Goal: Download file/media

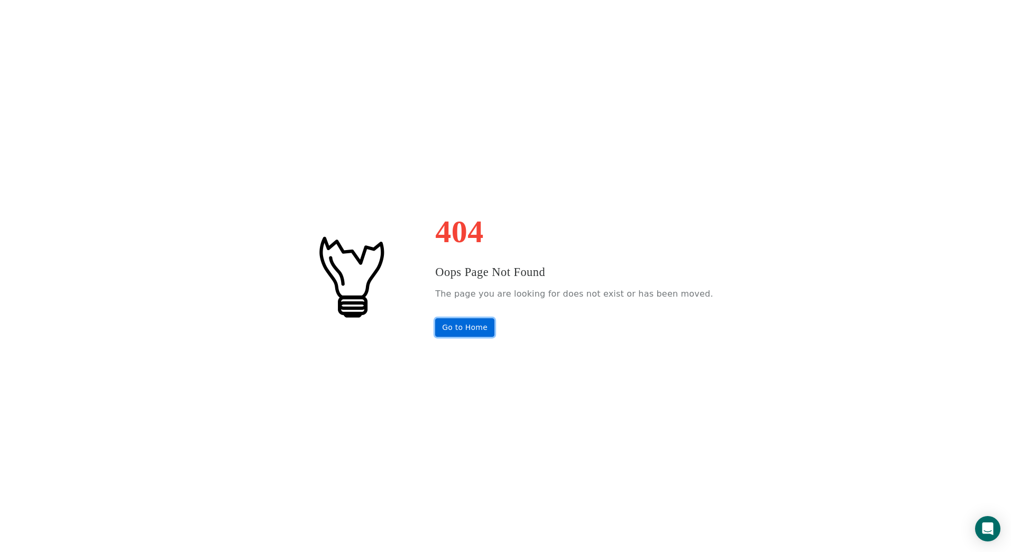
click at [478, 323] on link "Go to Home" at bounding box center [464, 327] width 59 height 19
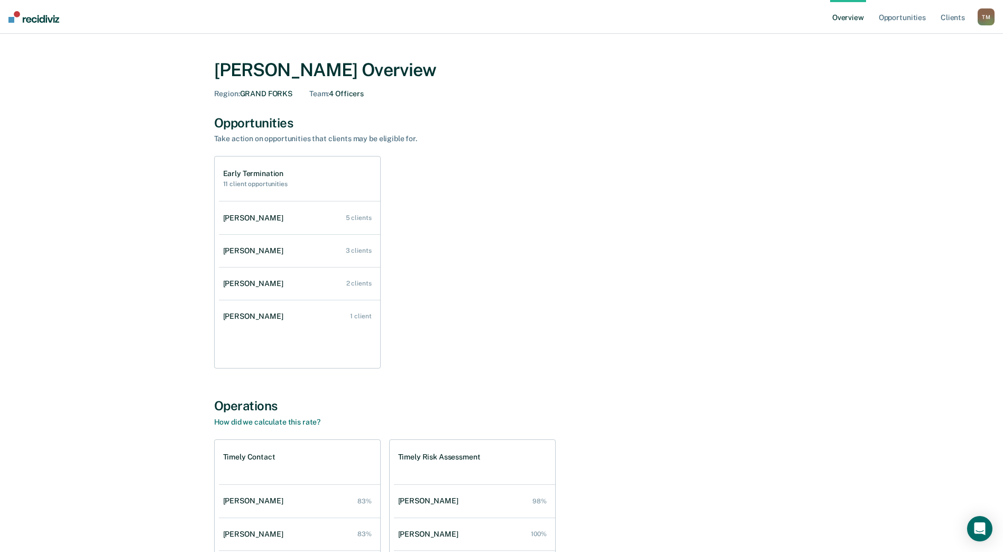
drag, startPoint x: 965, startPoint y: 1, endPoint x: 615, endPoint y: 87, distance: 360.0
click at [615, 87] on div "[PERSON_NAME] Overview Region : GRAND FORKS Team : 4 Officers" at bounding box center [501, 78] width 575 height 39
click at [904, 18] on link "Opportunities" at bounding box center [902, 17] width 51 height 34
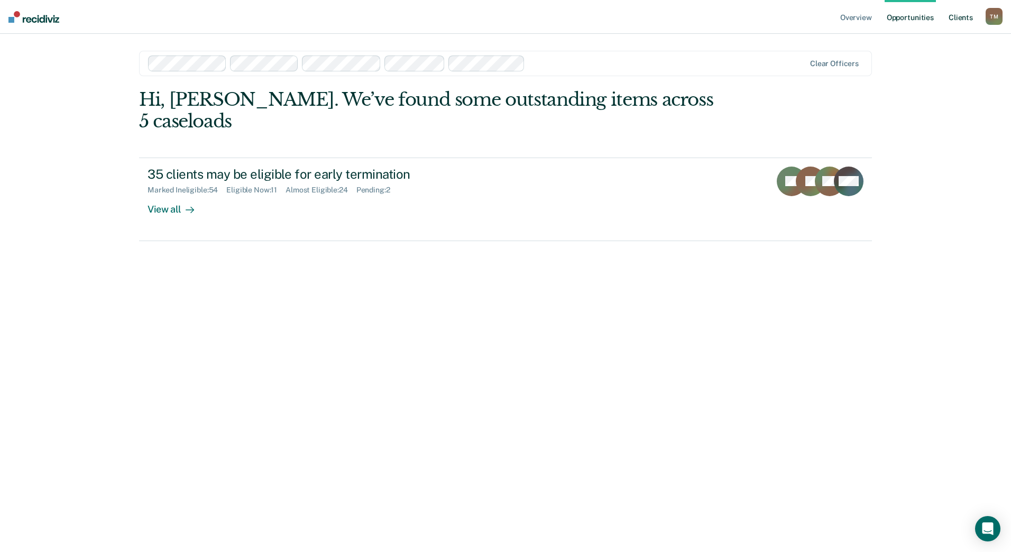
click at [955, 17] on link "Client s" at bounding box center [960, 17] width 29 height 34
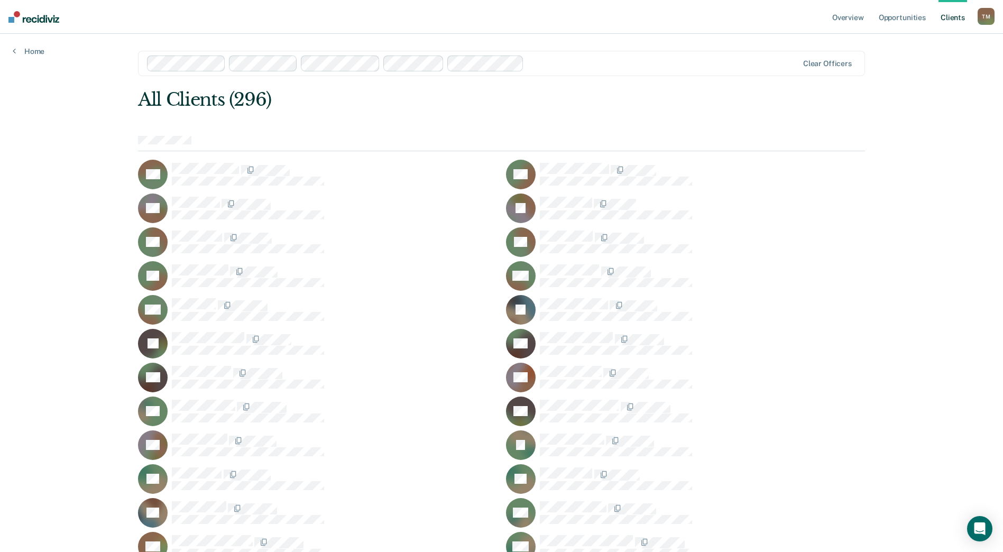
click at [987, 13] on div "T M" at bounding box center [986, 16] width 17 height 17
click at [917, 72] on link "Go to Operations" at bounding box center [943, 69] width 85 height 9
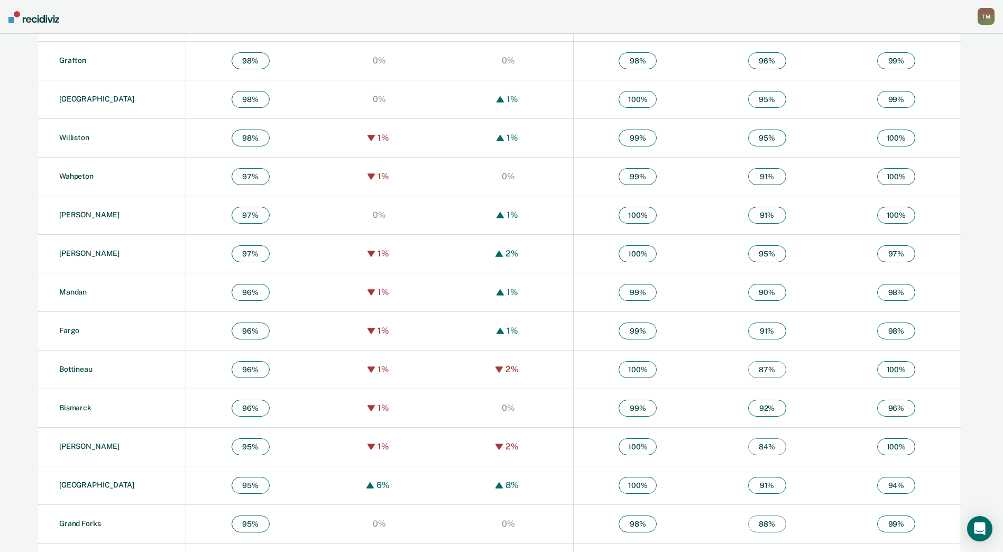
scroll to position [572, 0]
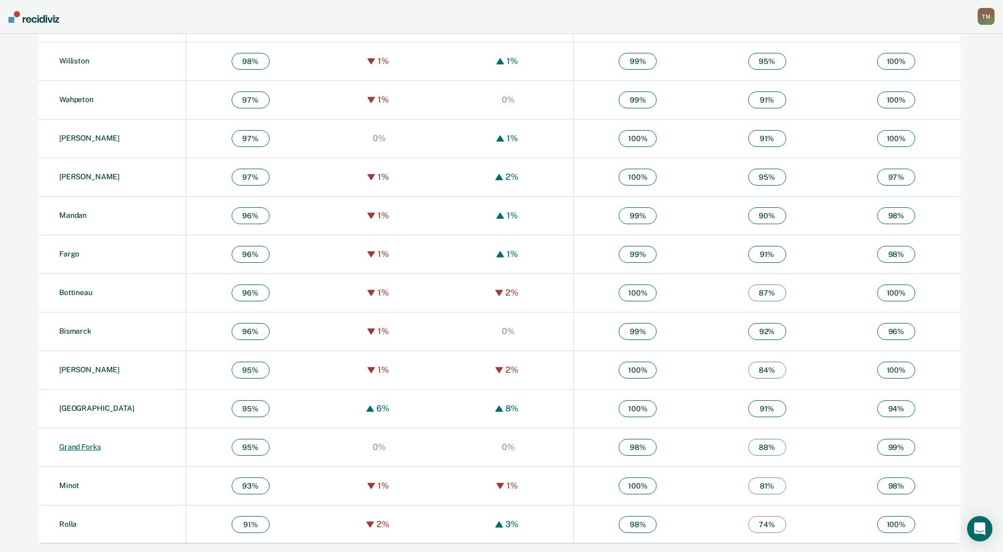
click at [89, 444] on link "Grand Forks" at bounding box center [79, 447] width 41 height 8
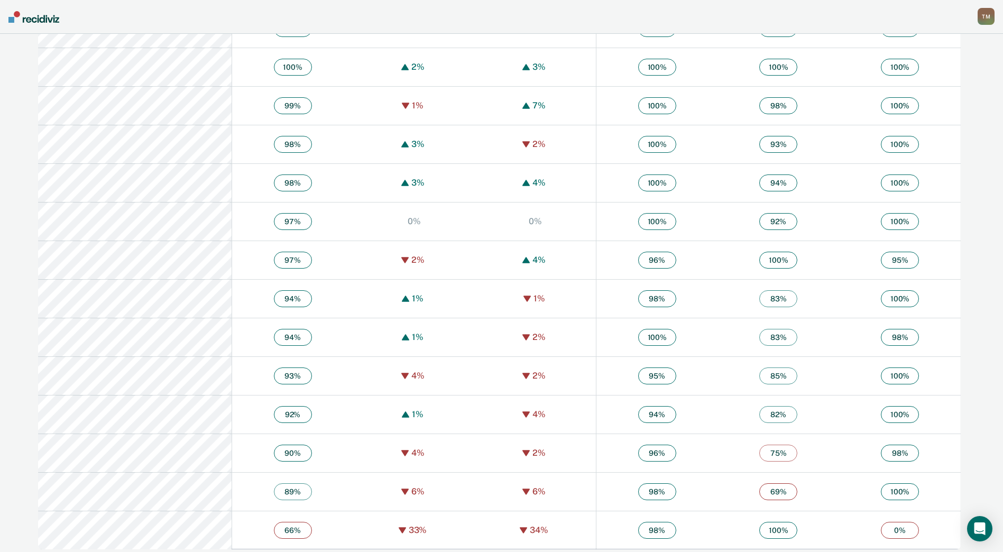
scroll to position [494, 0]
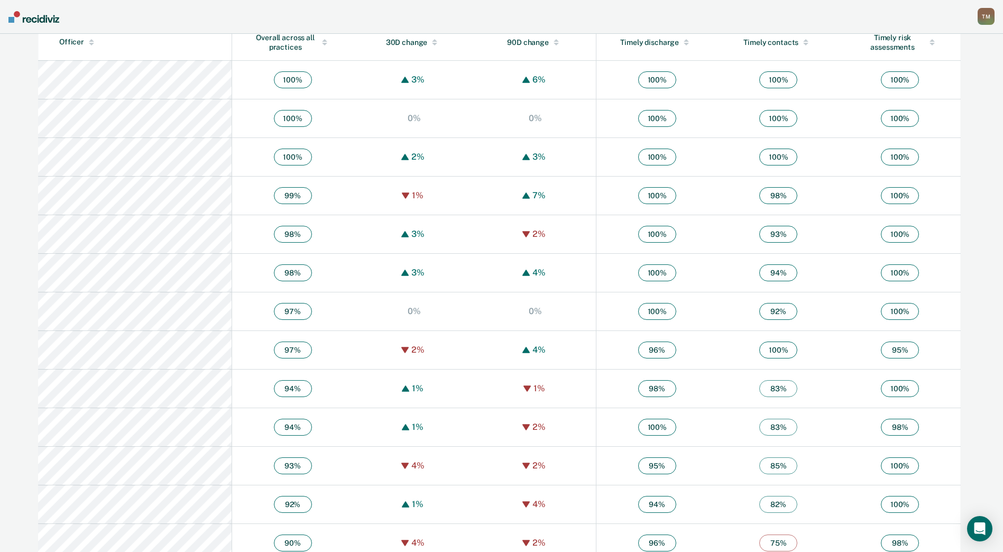
scroll to position [423, 0]
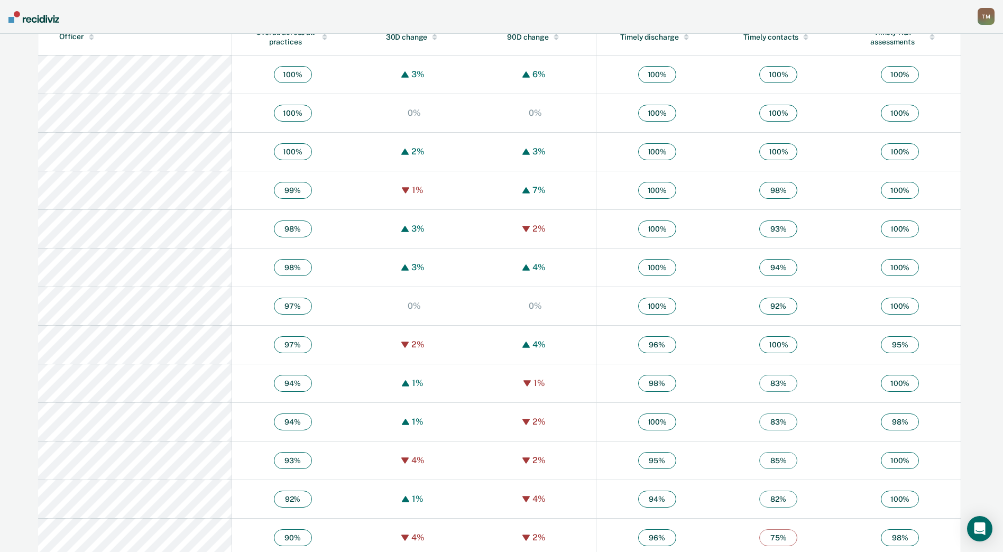
scroll to position [389, 0]
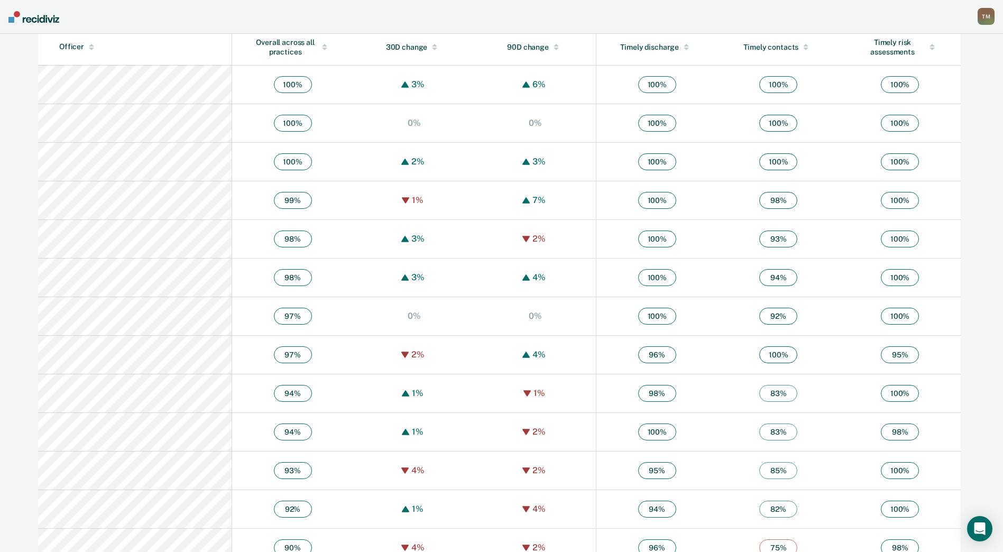
scroll to position [423, 0]
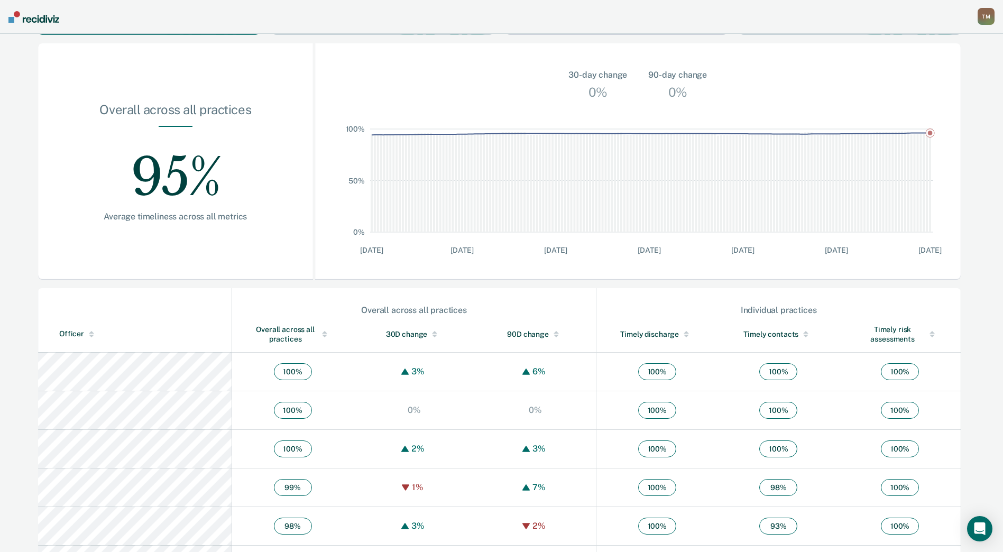
scroll to position [211, 0]
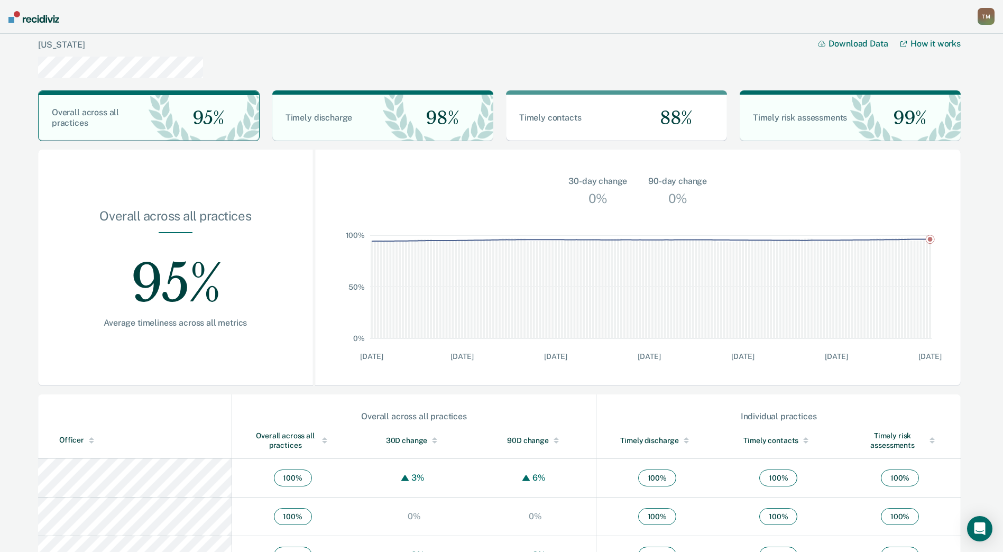
click at [867, 43] on button "Download Data" at bounding box center [859, 44] width 82 height 10
click at [581, 40] on div "[US_STATE] Download Data How it works" at bounding box center [499, 58] width 923 height 48
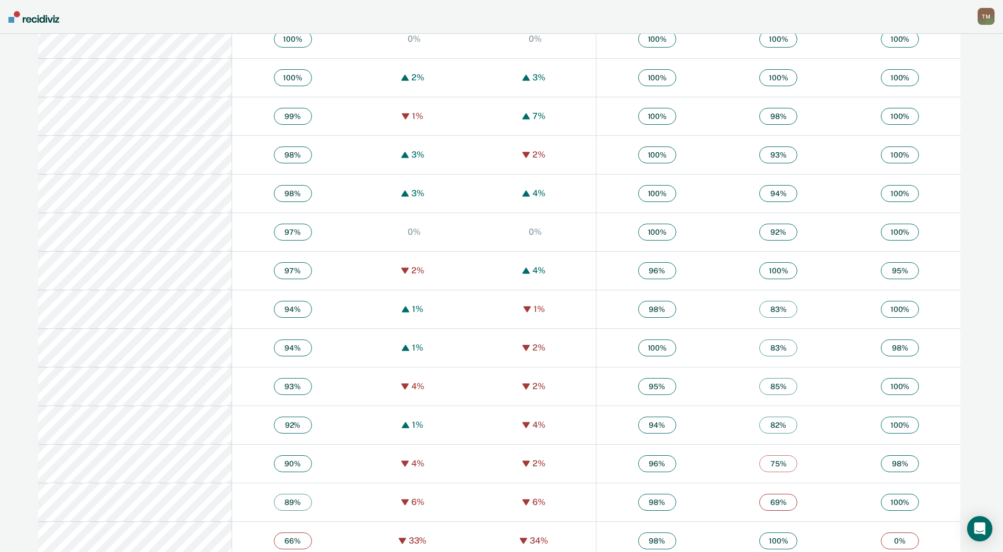
scroll to position [494, 0]
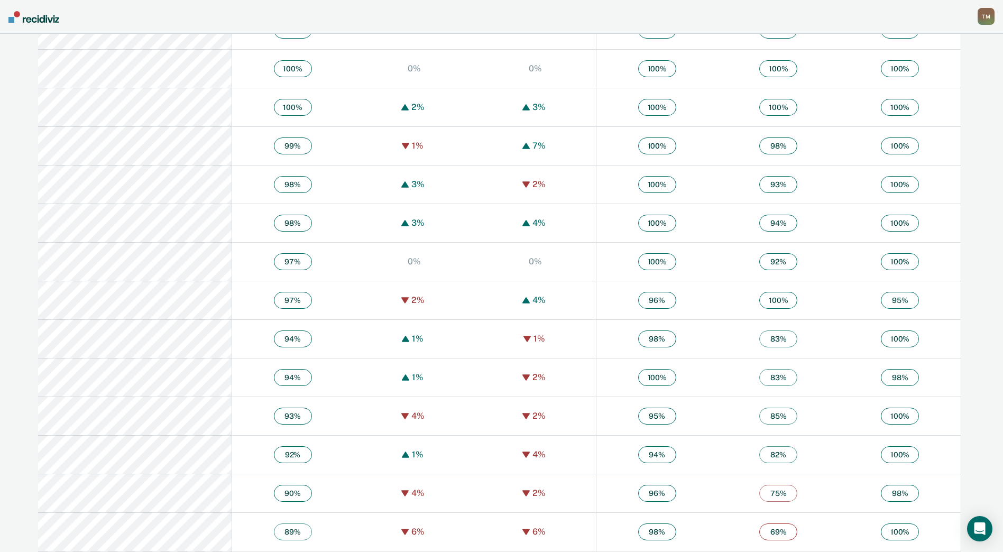
scroll to position [494, 0]
